Goal: Information Seeking & Learning: Find specific fact

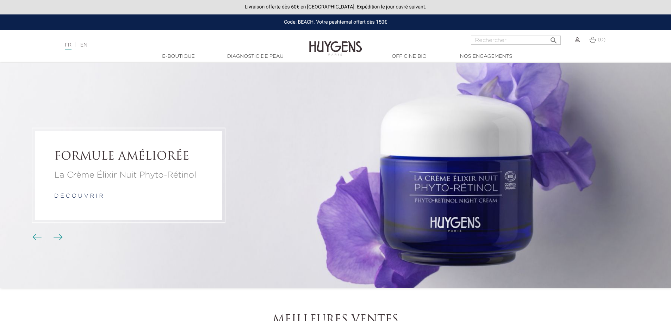
click at [58, 237] on img "Boutons du carrousel" at bounding box center [58, 237] width 9 height 6
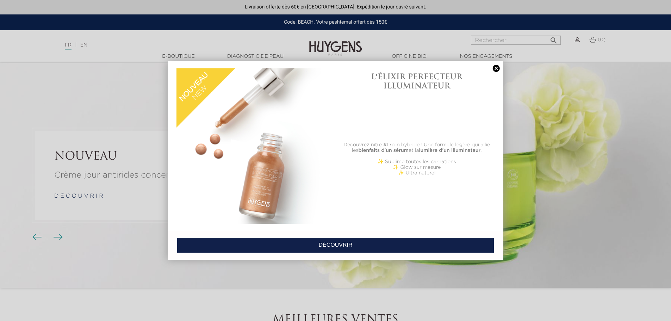
click at [493, 69] on link at bounding box center [496, 68] width 10 height 7
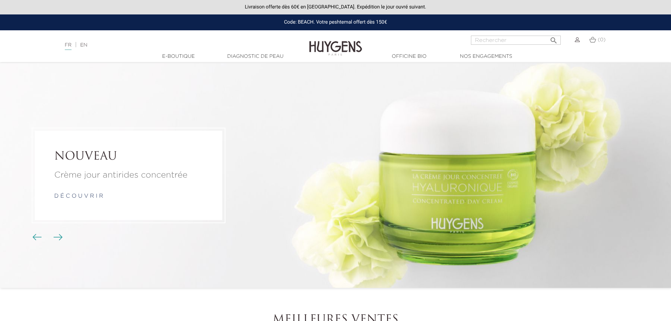
click at [62, 232] on span "Boutons du carrousel" at bounding box center [58, 236] width 11 height 11
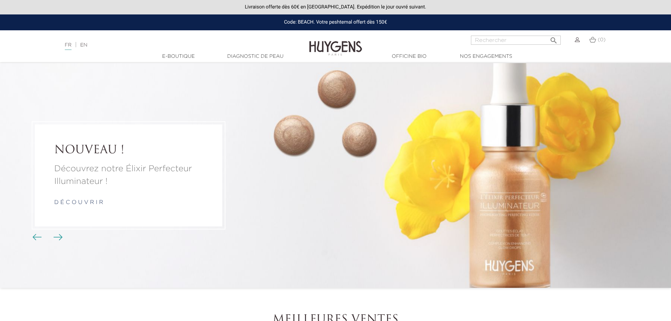
click at [62, 232] on span "Boutons du carrousel" at bounding box center [58, 236] width 11 height 11
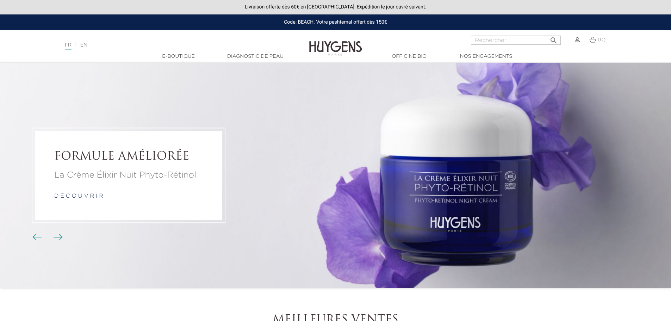
drag, startPoint x: 420, startPoint y: 183, endPoint x: 82, endPoint y: 196, distance: 337.5
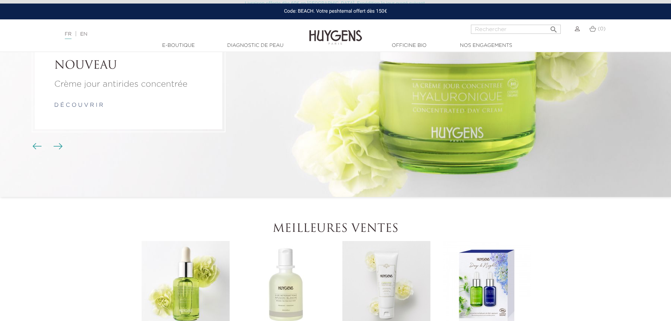
scroll to position [83, 0]
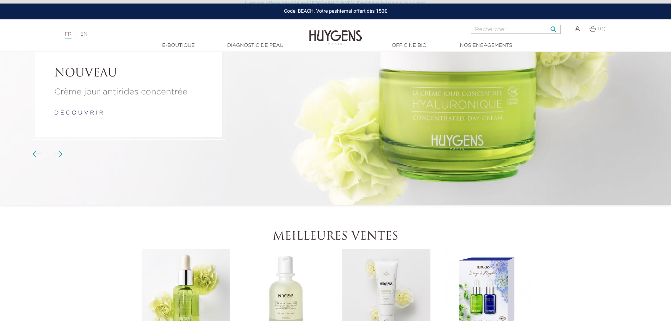
click at [520, 30] on input "Rechercher" at bounding box center [516, 29] width 90 height 9
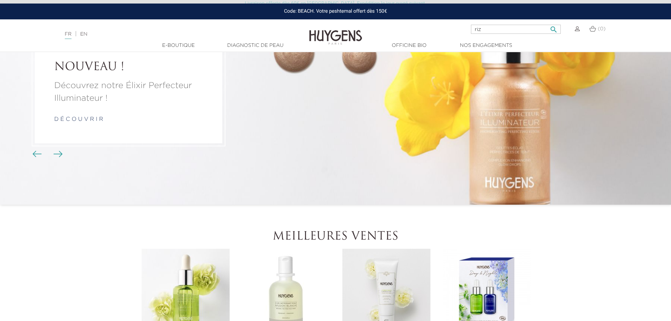
type input "riz"
click at [547, 23] on button " Rechercher" at bounding box center [553, 28] width 13 height 10
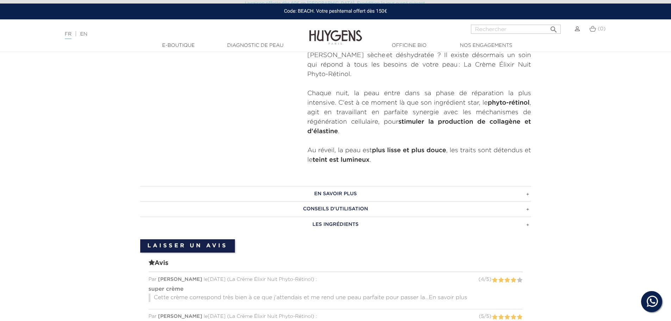
scroll to position [352, 0]
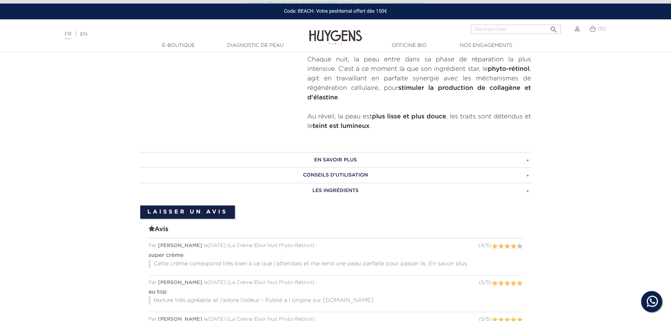
click at [452, 152] on h3 "En savoir plus" at bounding box center [335, 159] width 391 height 15
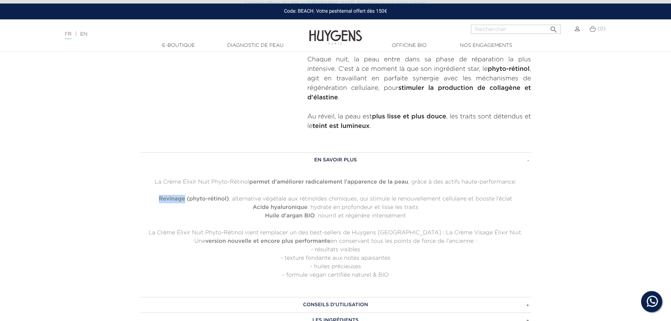
drag, startPoint x: 158, startPoint y: 190, endPoint x: 184, endPoint y: 189, distance: 26.8
click at [184, 196] on strong "Revinage (" at bounding box center [174, 199] width 30 height 6
copy strong "Revinage"
